Goal: Information Seeking & Learning: Learn about a topic

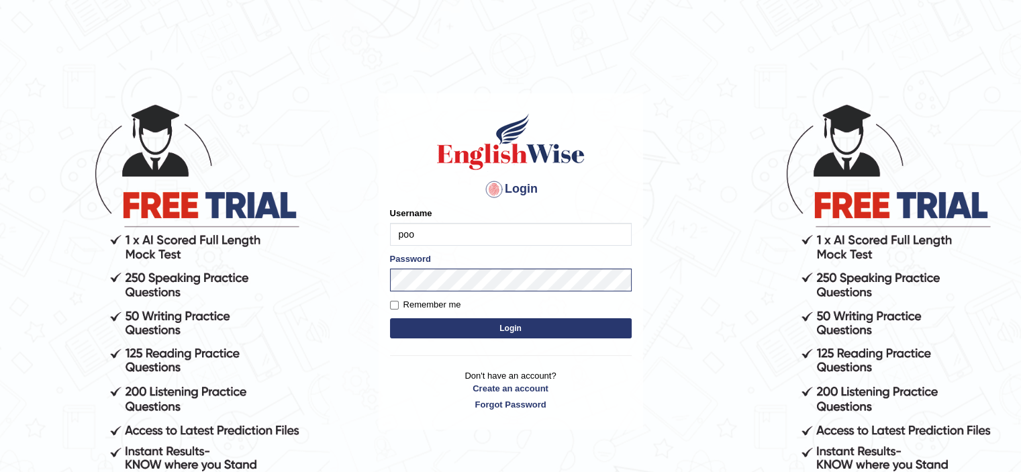
type input "Poojadua018"
click at [390, 318] on button "Login" at bounding box center [511, 328] width 242 height 20
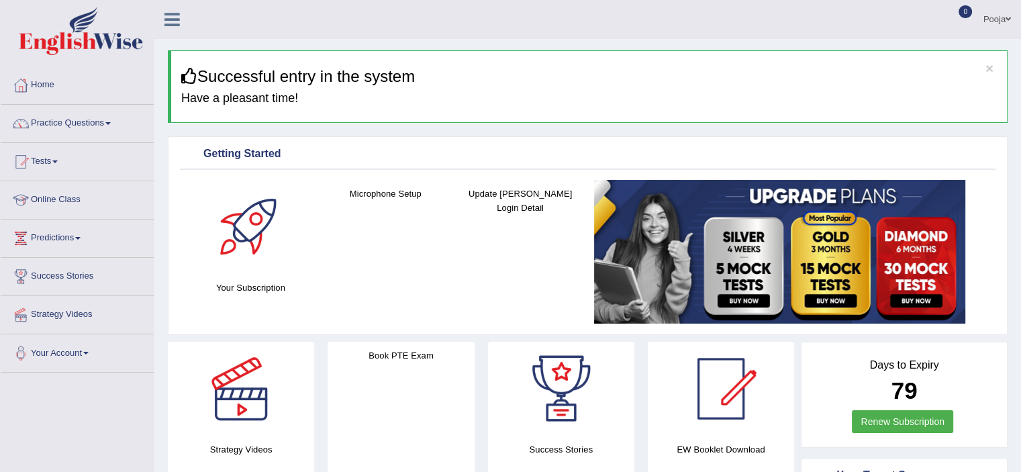
click at [52, 201] on link "Online Class" at bounding box center [77, 198] width 153 height 34
